Goal: Information Seeking & Learning: Learn about a topic

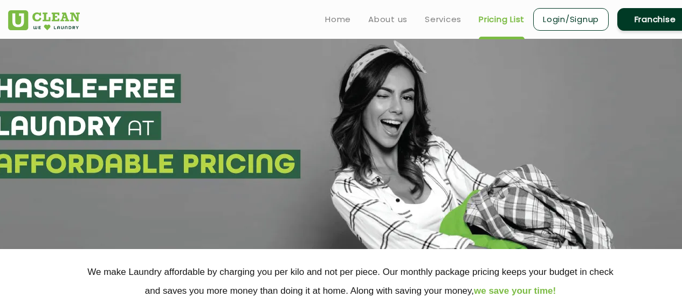
select select "112"
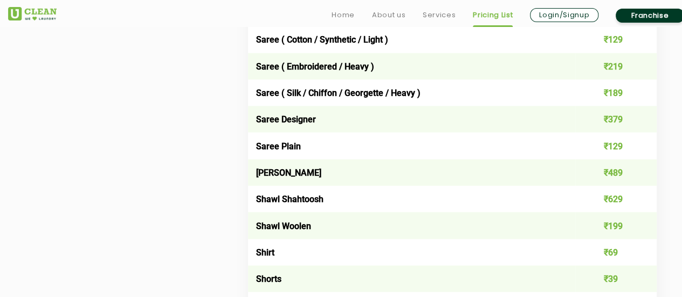
scroll to position [3149, 0]
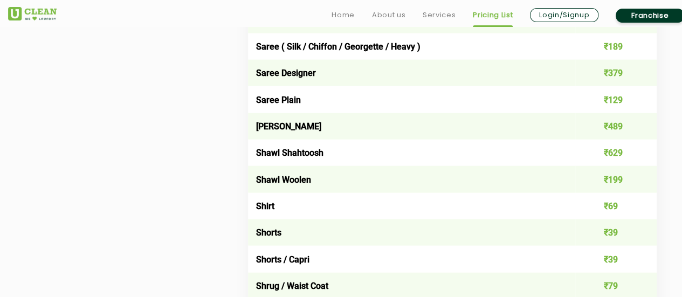
click at [622, 19] on link "Franchise" at bounding box center [650, 16] width 68 height 14
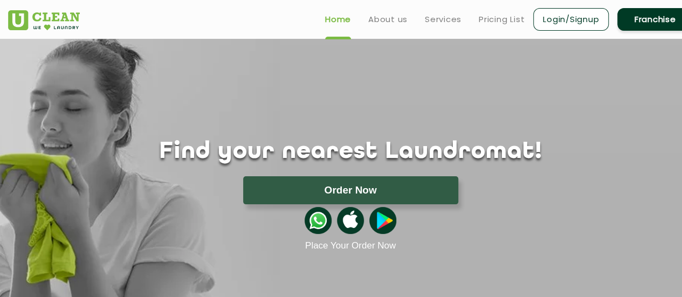
click at [477, 19] on ul "Home About us Services Pricing List Login/Signup Franchise" at bounding box center [504, 18] width 376 height 25
click at [488, 23] on link "Pricing List" at bounding box center [502, 19] width 46 height 13
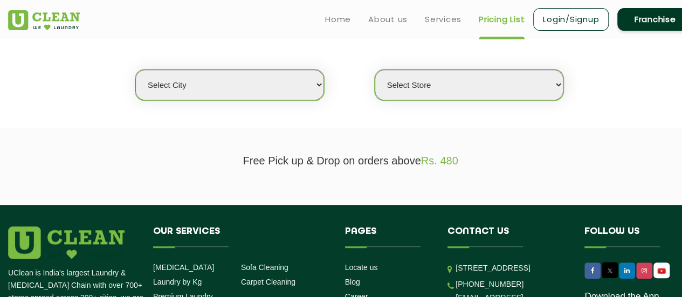
scroll to position [270, 0]
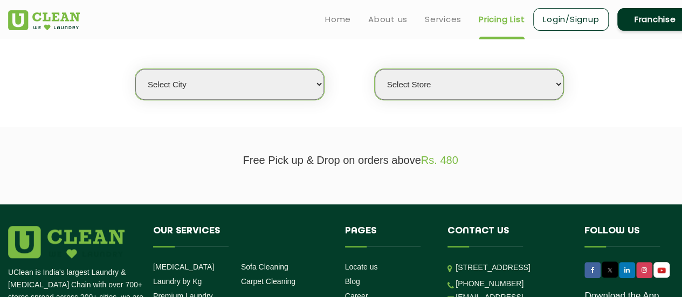
drag, startPoint x: 295, startPoint y: 90, endPoint x: 295, endPoint y: 96, distance: 6.5
click at [295, 90] on select "Select city [GEOGRAPHIC_DATA] [GEOGRAPHIC_DATA] [GEOGRAPHIC_DATA] [GEOGRAPHIC_D…" at bounding box center [229, 84] width 189 height 31
select select "40"
click at [135, 69] on select "Select city [GEOGRAPHIC_DATA] [GEOGRAPHIC_DATA] [GEOGRAPHIC_DATA] [GEOGRAPHIC_D…" at bounding box center [229, 84] width 189 height 31
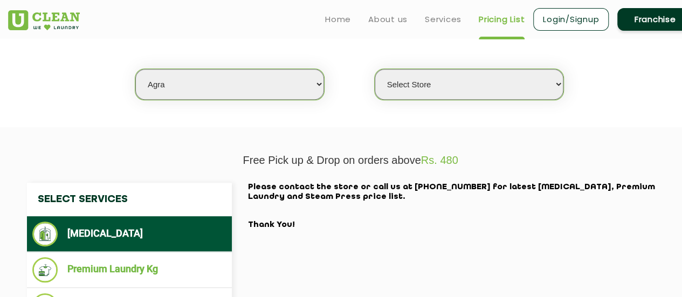
drag, startPoint x: 440, startPoint y: 88, endPoint x: 439, endPoint y: 94, distance: 6.0
click at [440, 88] on select "Select Store [GEOGRAPHIC_DATA] [PERSON_NAME][GEOGRAPHIC_DATA]" at bounding box center [469, 84] width 189 height 31
select select "595"
click at [375, 69] on select "Select Store [GEOGRAPHIC_DATA] [PERSON_NAME][GEOGRAPHIC_DATA]" at bounding box center [469, 84] width 189 height 31
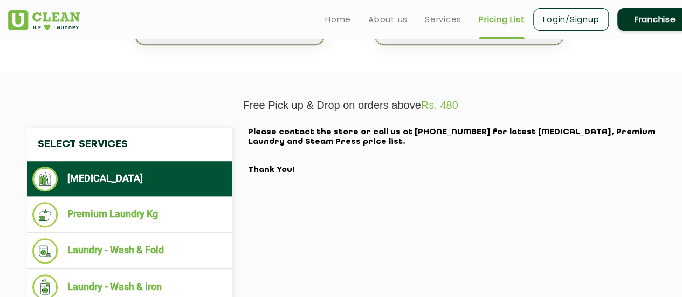
scroll to position [323, 0]
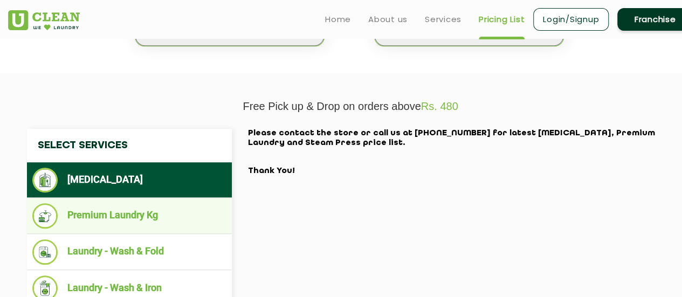
click at [186, 203] on li "Premium Laundry Kg" at bounding box center [129, 215] width 194 height 25
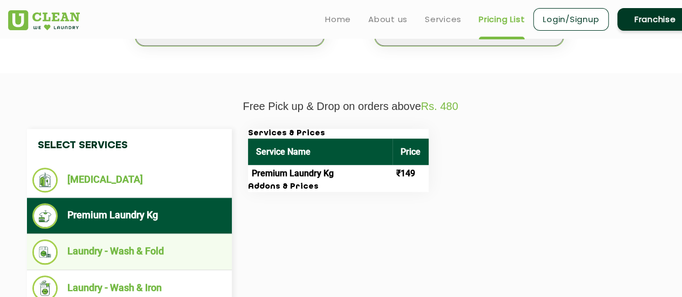
click at [215, 254] on li "Laundry - Wash & Fold" at bounding box center [129, 251] width 194 height 25
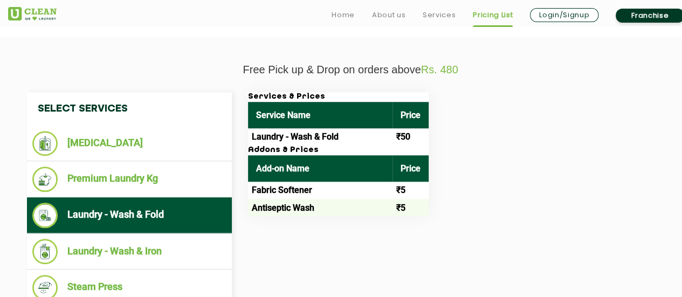
scroll to position [377, 0]
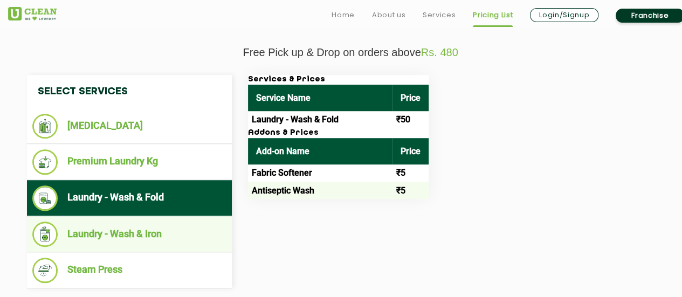
click at [159, 226] on li "Laundry - Wash & Iron" at bounding box center [129, 234] width 194 height 25
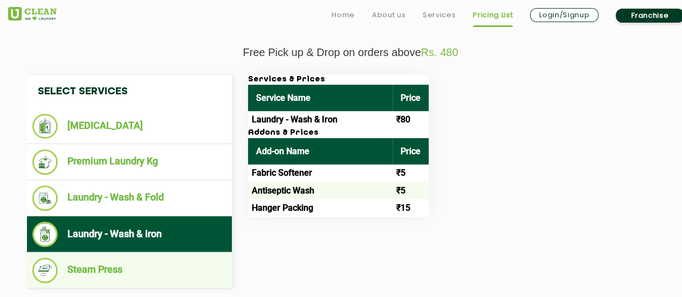
click at [171, 278] on li "Steam Press" at bounding box center [129, 270] width 194 height 25
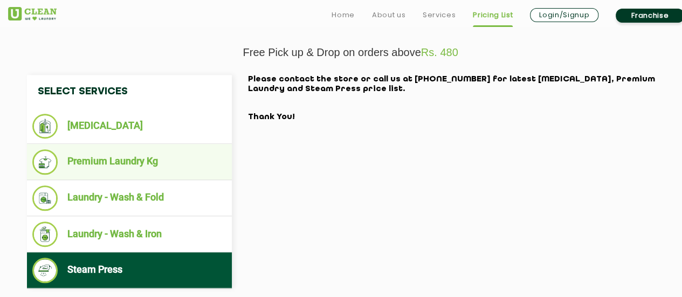
click at [164, 153] on li "Premium Laundry Kg" at bounding box center [129, 161] width 194 height 25
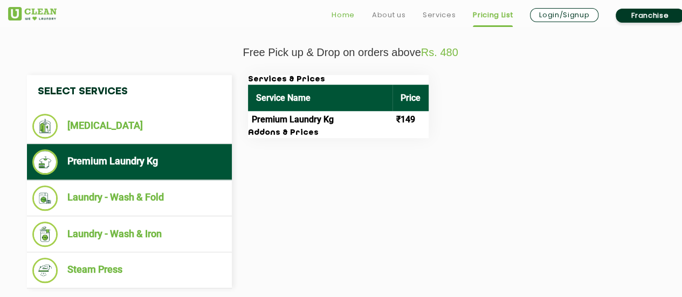
click at [345, 12] on link "Home" at bounding box center [343, 15] width 23 height 13
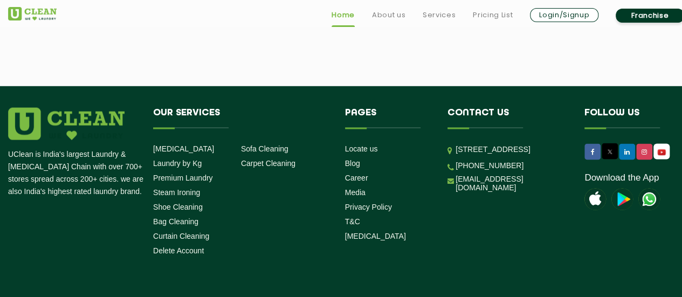
scroll to position [3122, 0]
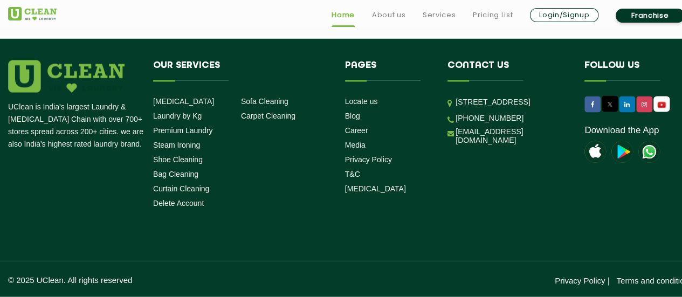
click at [645, 18] on link "Franchise" at bounding box center [650, 16] width 68 height 14
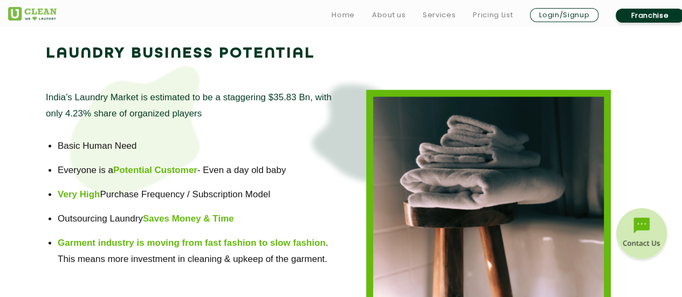
scroll to position [757, 0]
